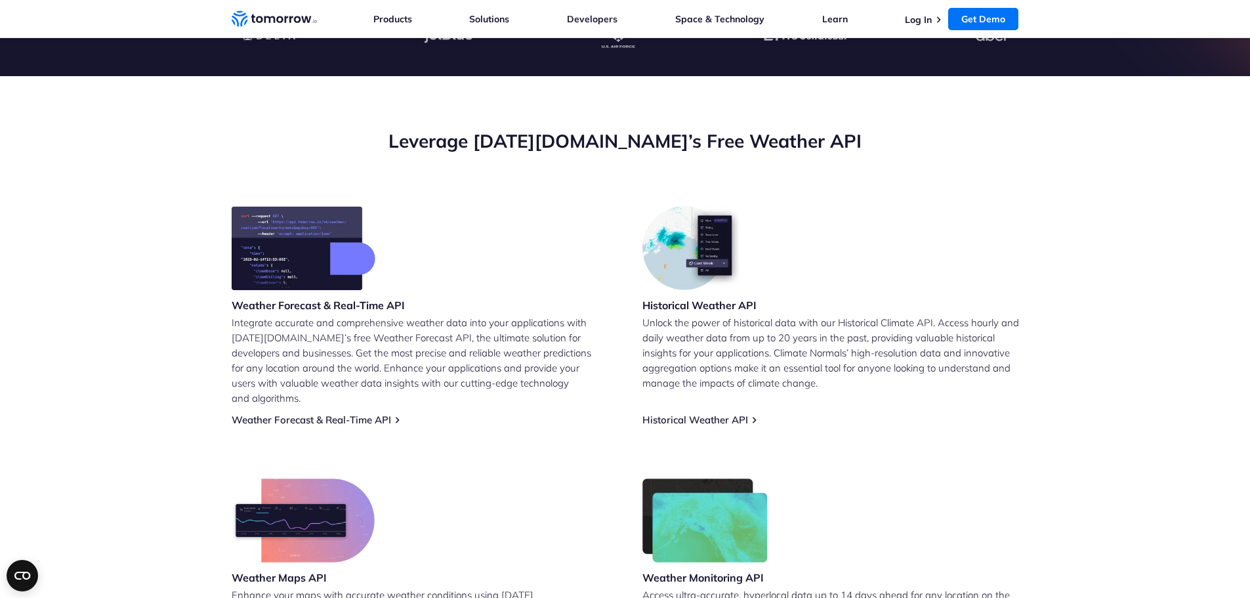
scroll to position [426, 0]
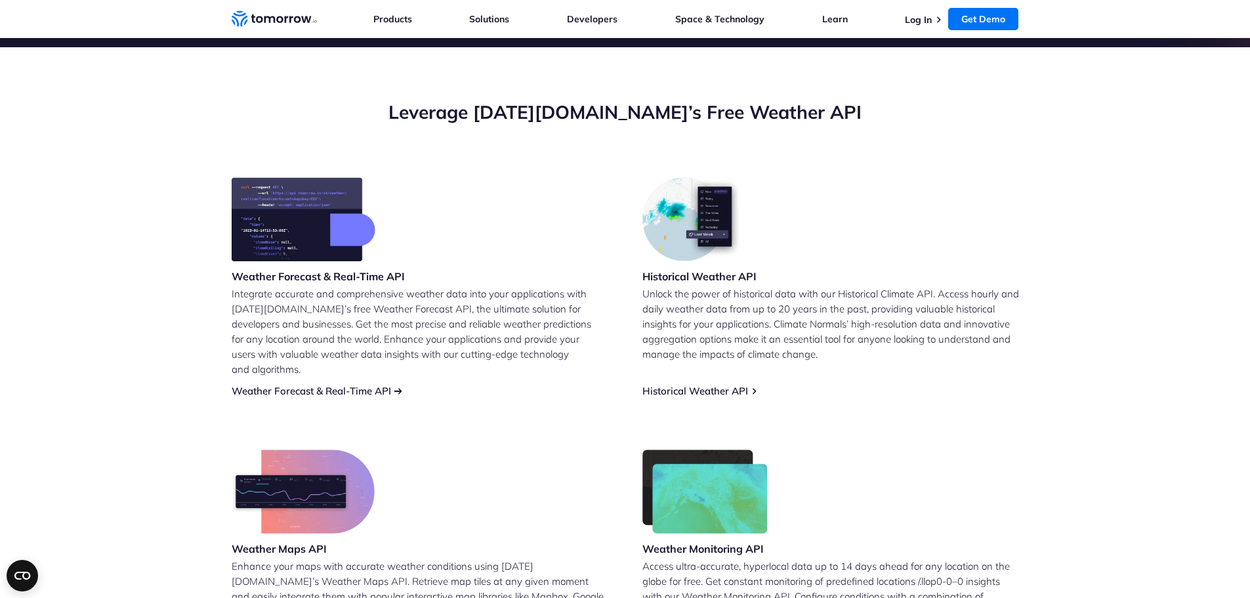
click at [329, 385] on link "Weather Forecast & Real-Time API" at bounding box center [311, 391] width 159 height 12
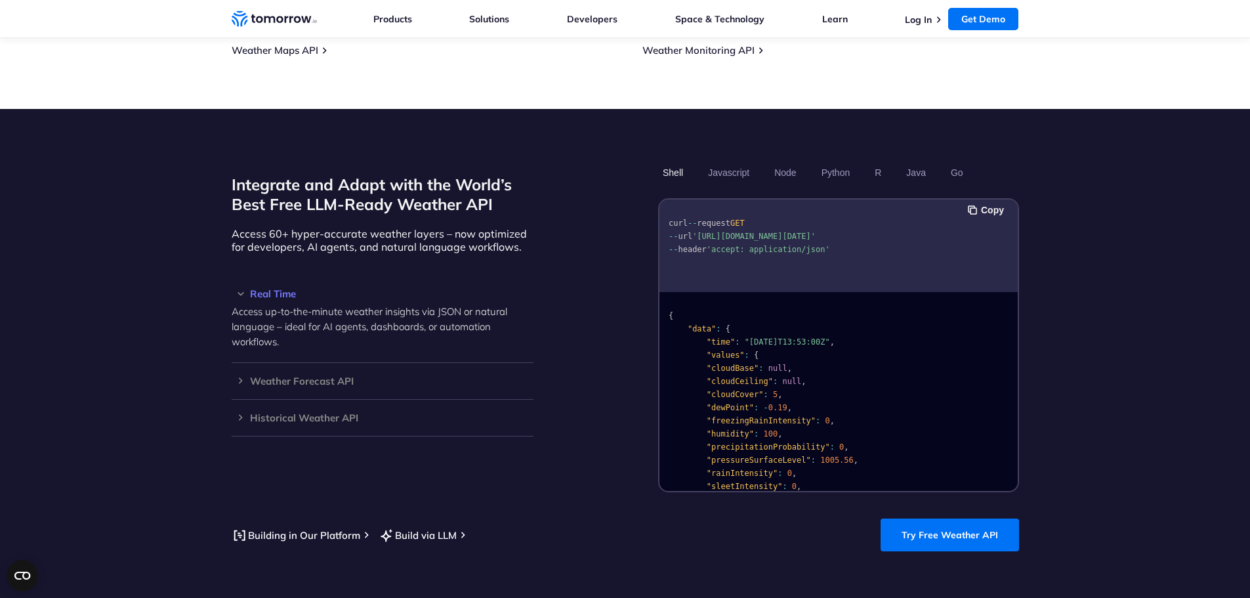
scroll to position [1116, 0]
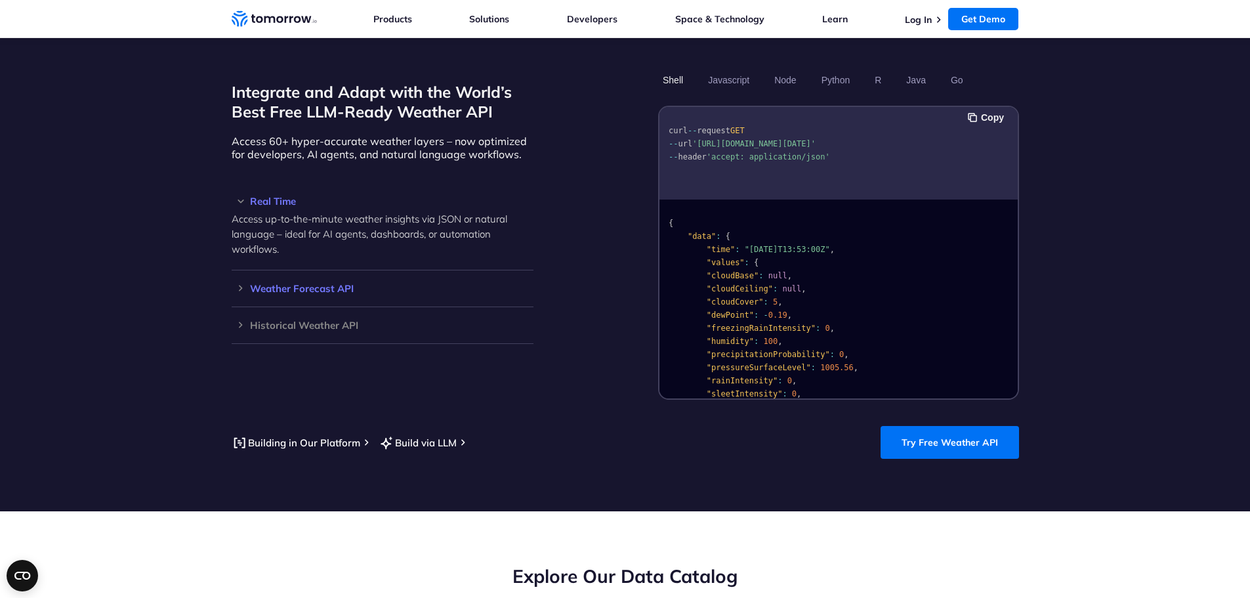
click at [318, 283] on h3 "Weather Forecast API" at bounding box center [383, 288] width 302 height 10
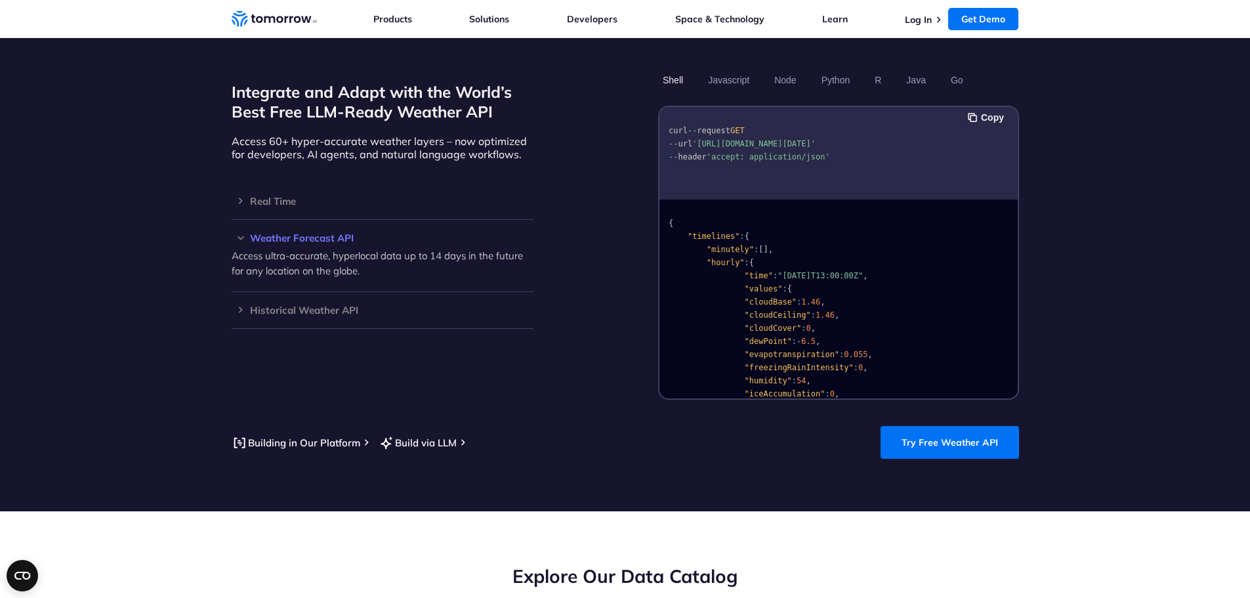
click at [200, 220] on section "Integrate and Adapt with the World’s Best Free LLM-Ready Weather API Access 60+…" at bounding box center [625, 263] width 1250 height 495
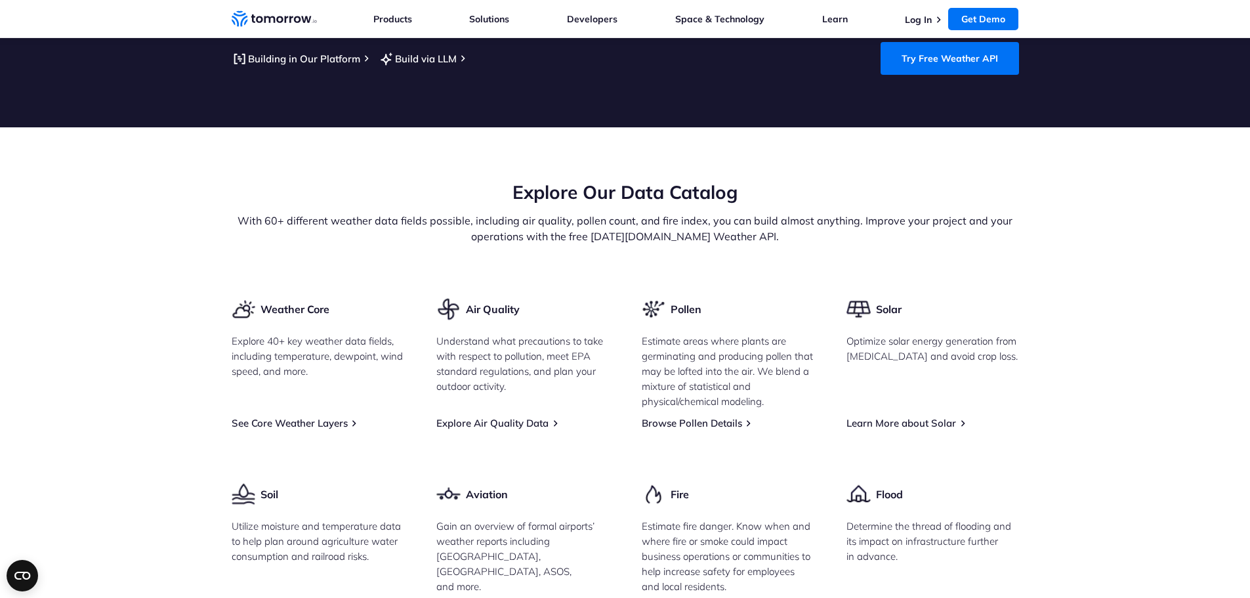
scroll to position [1838, 0]
